Goal: Share content

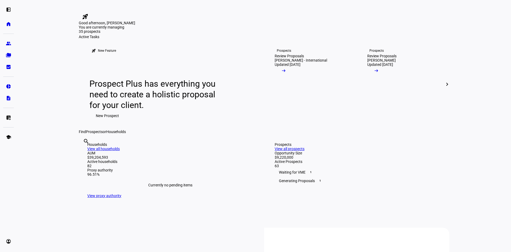
click at [84, 151] on input "text" at bounding box center [83, 148] width 1 height 6
type input "[PERSON_NAME]"
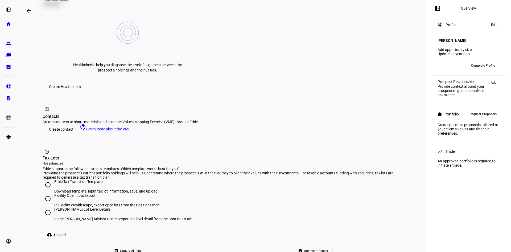
scroll to position [240, 0]
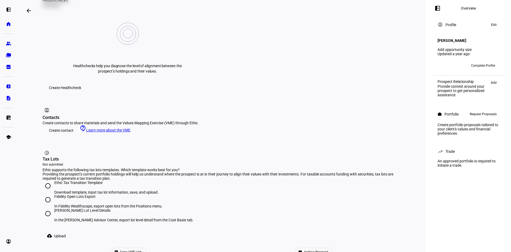
click at [142, 248] on span "Copy VME Link" at bounding box center [131, 252] width 22 height 8
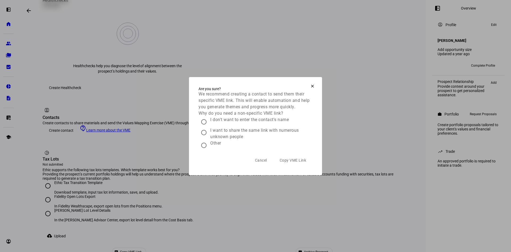
click at [298, 162] on span "Copy VME Link" at bounding box center [293, 160] width 27 height 4
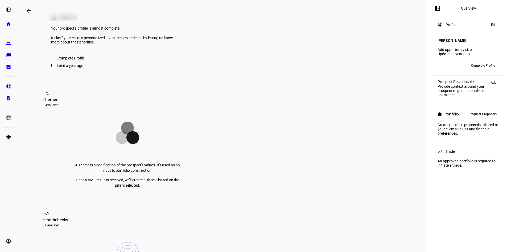
scroll to position [0, 0]
